Goal: Book appointment/travel/reservation

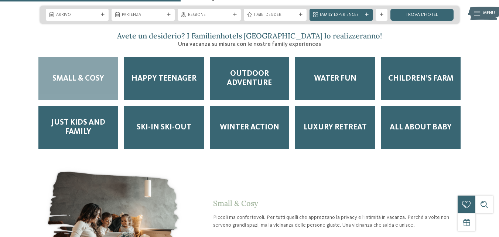
scroll to position [941, 0]
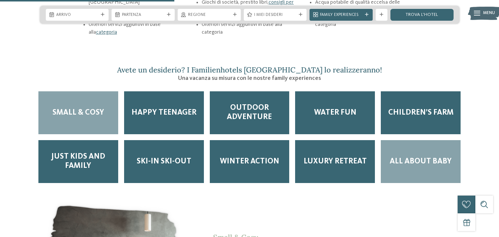
click at [424, 140] on div "All about baby" at bounding box center [421, 161] width 80 height 43
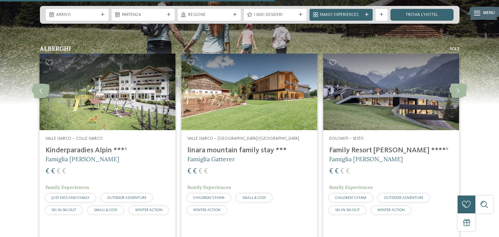
scroll to position [1479, 0]
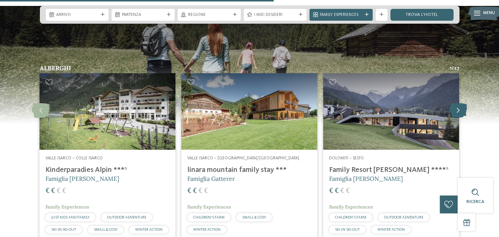
click at [455, 103] on icon at bounding box center [458, 110] width 18 height 15
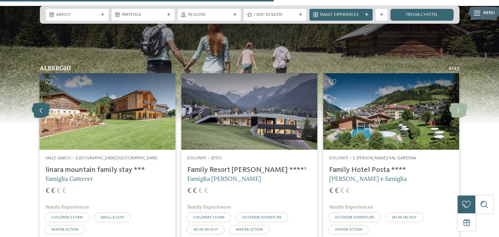
click at [47, 103] on icon at bounding box center [41, 110] width 18 height 15
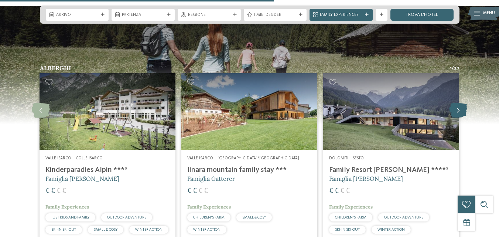
click at [456, 103] on icon at bounding box center [458, 110] width 18 height 15
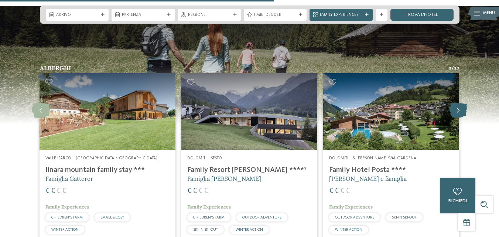
click at [456, 103] on icon at bounding box center [458, 110] width 18 height 15
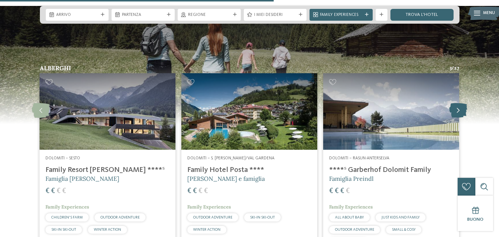
click at [456, 103] on icon at bounding box center [458, 110] width 18 height 15
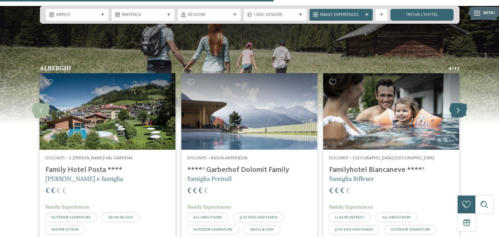
click at [456, 103] on icon at bounding box center [458, 110] width 18 height 15
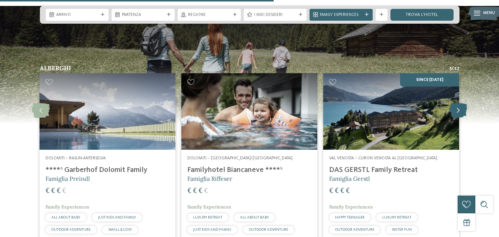
click at [456, 103] on icon at bounding box center [458, 110] width 18 height 15
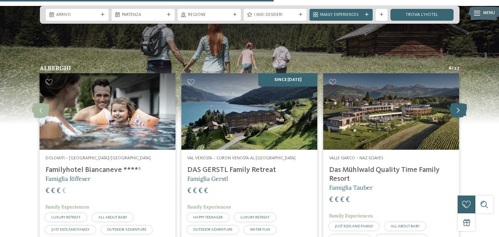
click at [456, 103] on icon at bounding box center [458, 110] width 18 height 15
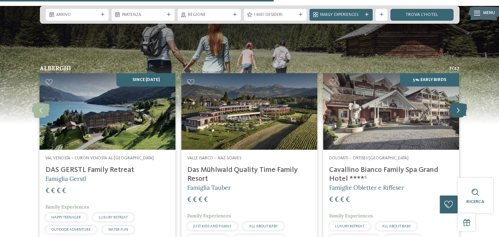
click at [456, 103] on icon at bounding box center [458, 110] width 18 height 15
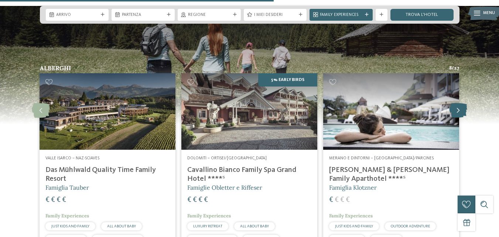
click at [456, 103] on icon at bounding box center [458, 110] width 18 height 15
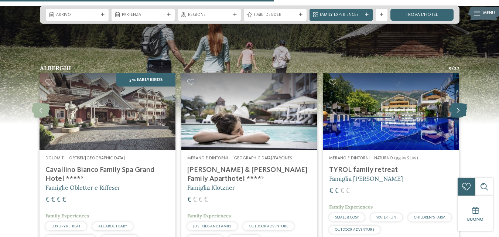
click at [456, 103] on icon at bounding box center [458, 110] width 18 height 15
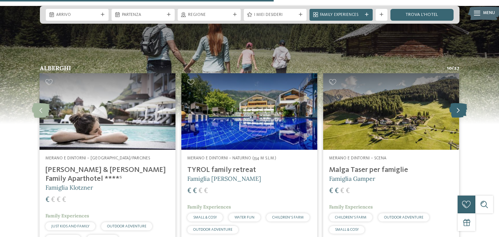
click at [456, 103] on icon at bounding box center [458, 110] width 18 height 15
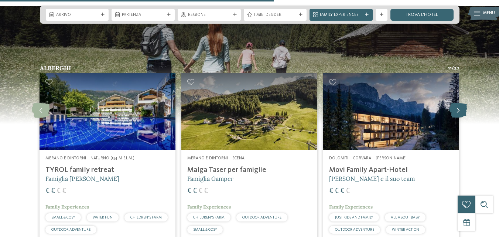
click at [456, 103] on icon at bounding box center [458, 110] width 18 height 15
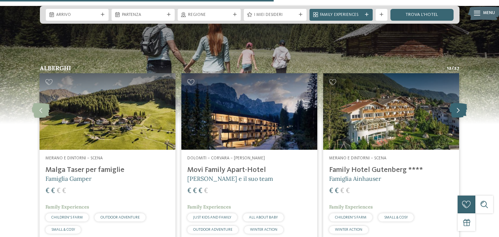
click at [456, 103] on icon at bounding box center [458, 110] width 18 height 15
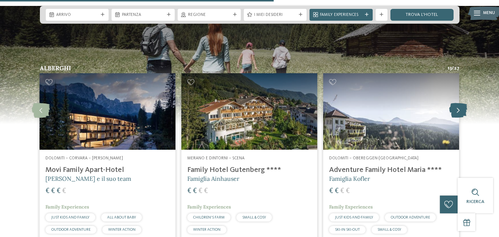
click at [456, 103] on icon at bounding box center [458, 110] width 18 height 15
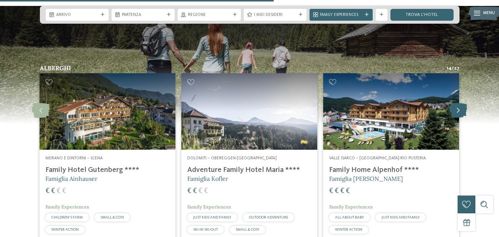
click at [456, 103] on icon at bounding box center [458, 110] width 18 height 15
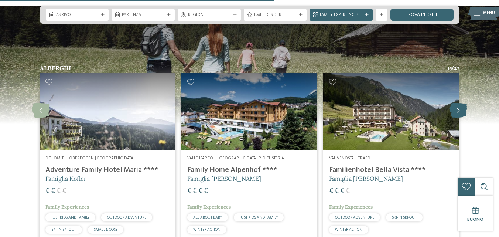
click at [456, 103] on icon at bounding box center [458, 110] width 18 height 15
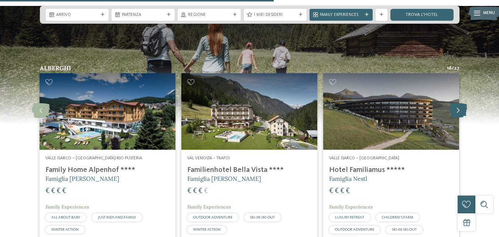
click at [456, 103] on icon at bounding box center [458, 110] width 18 height 15
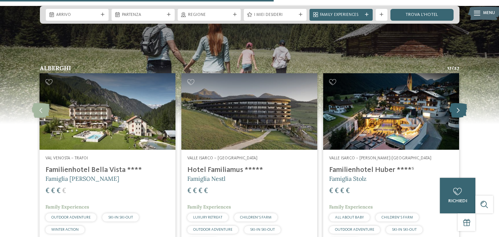
click at [456, 103] on icon at bounding box center [458, 110] width 18 height 15
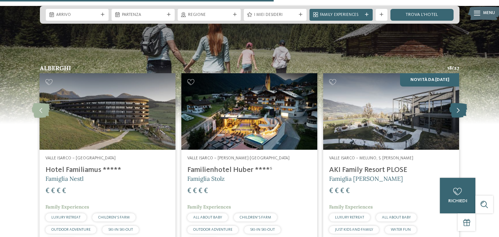
click at [456, 103] on icon at bounding box center [458, 110] width 18 height 15
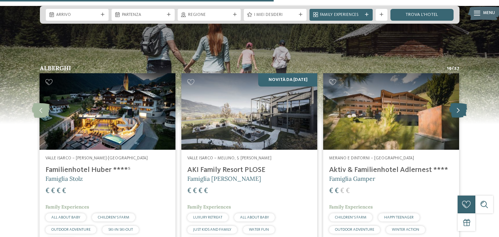
click at [456, 103] on icon at bounding box center [458, 110] width 18 height 15
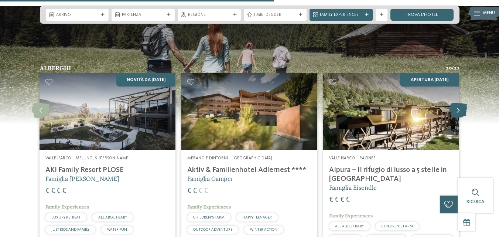
click at [456, 103] on icon at bounding box center [458, 110] width 18 height 15
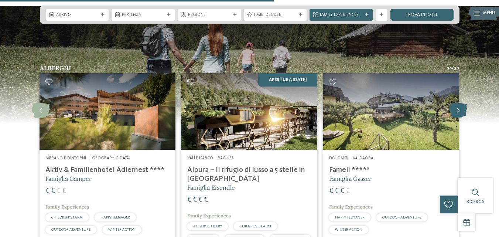
click at [463, 103] on icon at bounding box center [458, 110] width 18 height 15
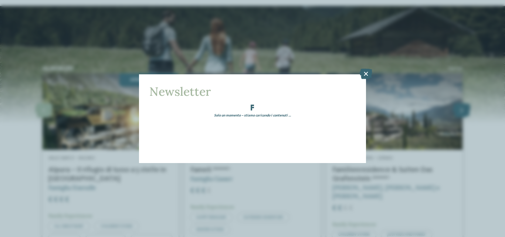
click at [463, 81] on div "Newsletter Solo un momento – stiamo caricando i contenuti …" at bounding box center [252, 118] width 505 height 237
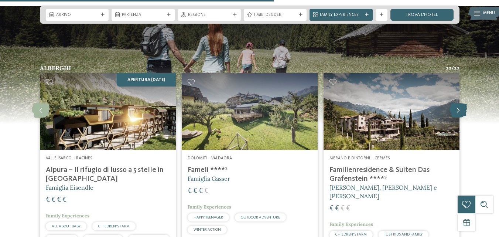
click at [463, 103] on icon at bounding box center [458, 110] width 18 height 15
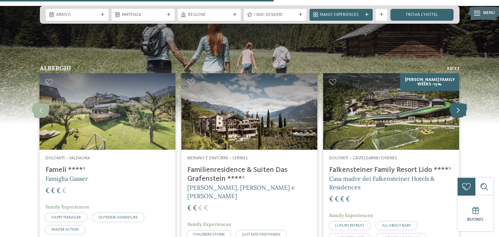
click at [463, 103] on icon at bounding box center [458, 110] width 18 height 15
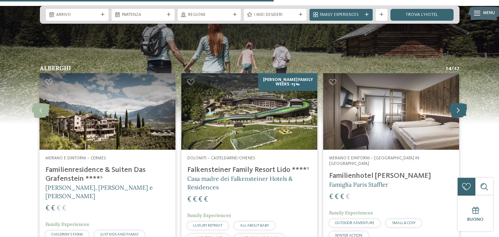
click at [463, 103] on icon at bounding box center [458, 110] width 18 height 15
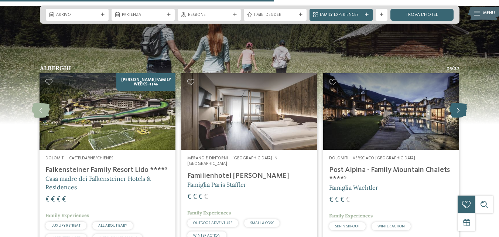
click at [463, 103] on icon at bounding box center [458, 110] width 18 height 15
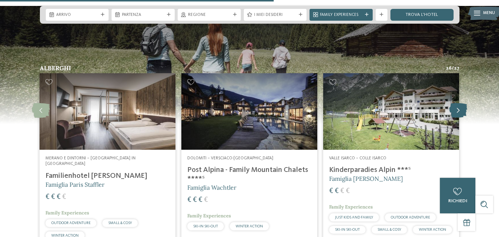
click at [463, 103] on icon at bounding box center [458, 110] width 18 height 15
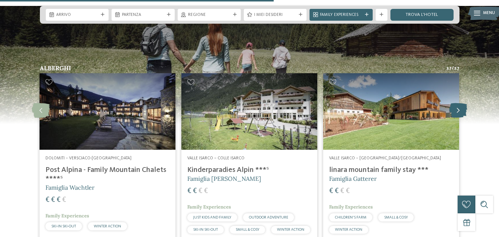
click at [463, 103] on icon at bounding box center [458, 110] width 18 height 15
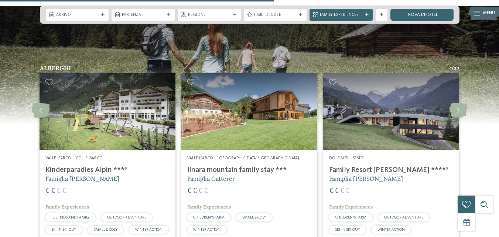
click at [348, 166] on h4 "Family Resort [PERSON_NAME] ****ˢ" at bounding box center [391, 170] width 124 height 9
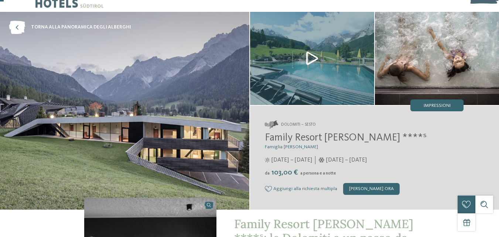
scroll to position [11, 0]
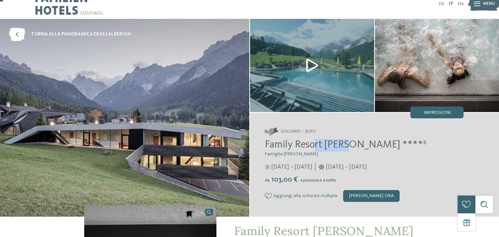
drag, startPoint x: 350, startPoint y: 146, endPoint x: 314, endPoint y: 141, distance: 35.8
click at [314, 141] on span "Family Resort [PERSON_NAME] ****ˢ" at bounding box center [346, 145] width 162 height 10
drag, startPoint x: 353, startPoint y: 145, endPoint x: 266, endPoint y: 144, distance: 87.6
click at [266, 144] on span "Family Resort [PERSON_NAME] ****ˢ" at bounding box center [346, 145] width 162 height 10
copy span "Family Resort [PERSON_NAME]"
